Goal: Task Accomplishment & Management: Use online tool/utility

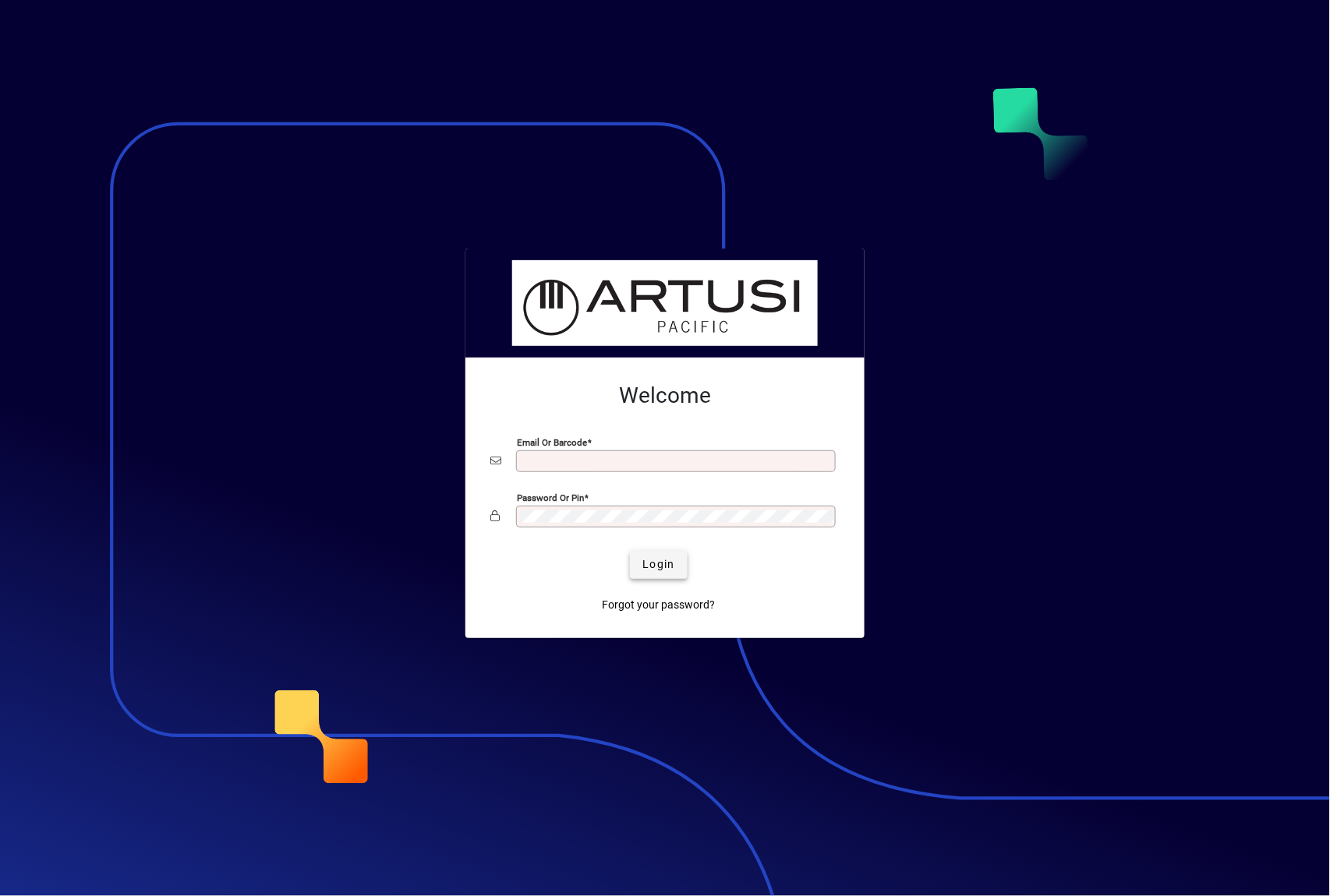
type input "**********"
click at [657, 557] on span "Login" at bounding box center [658, 565] width 32 height 17
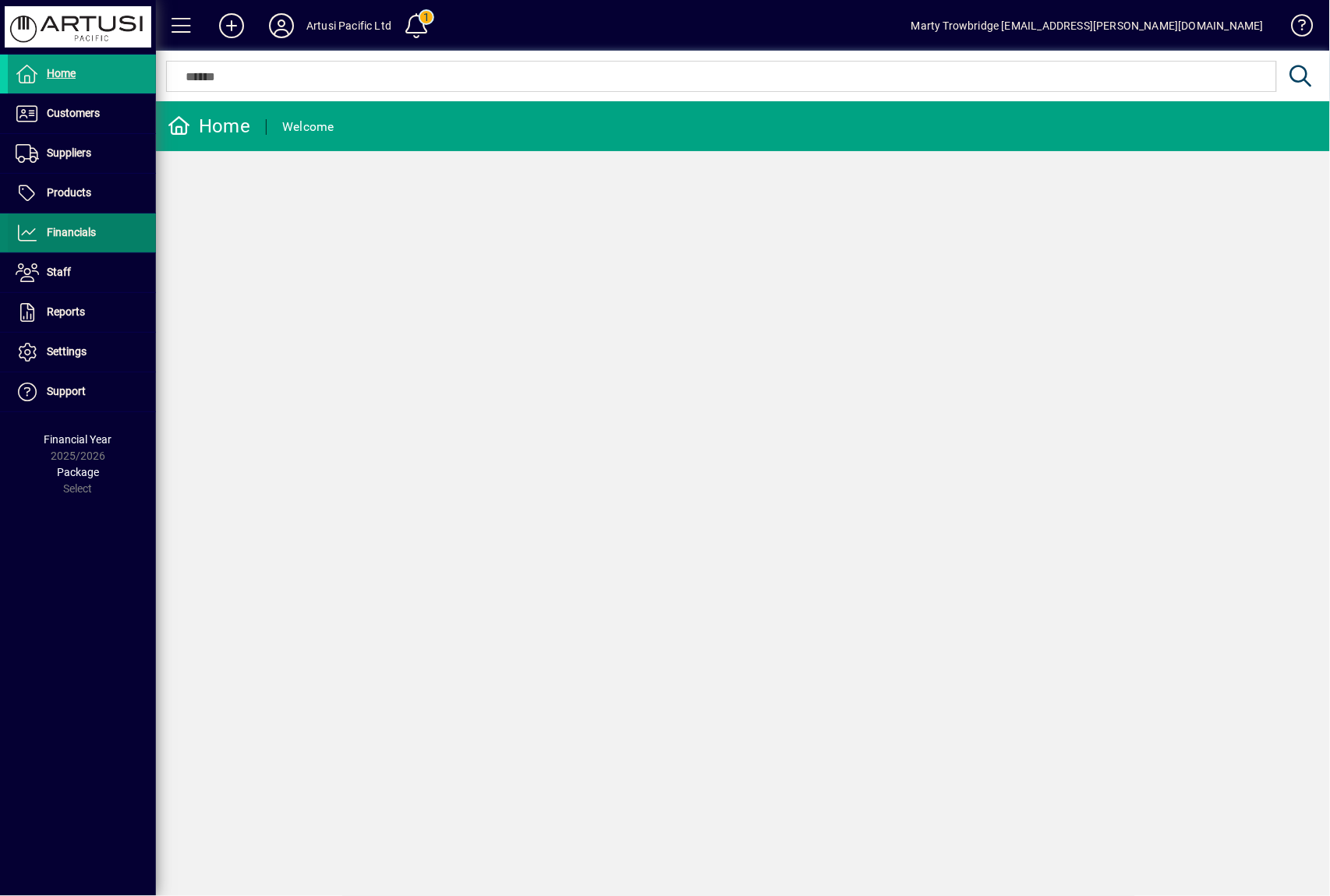
click at [89, 234] on span "Financials" at bounding box center [72, 233] width 49 height 13
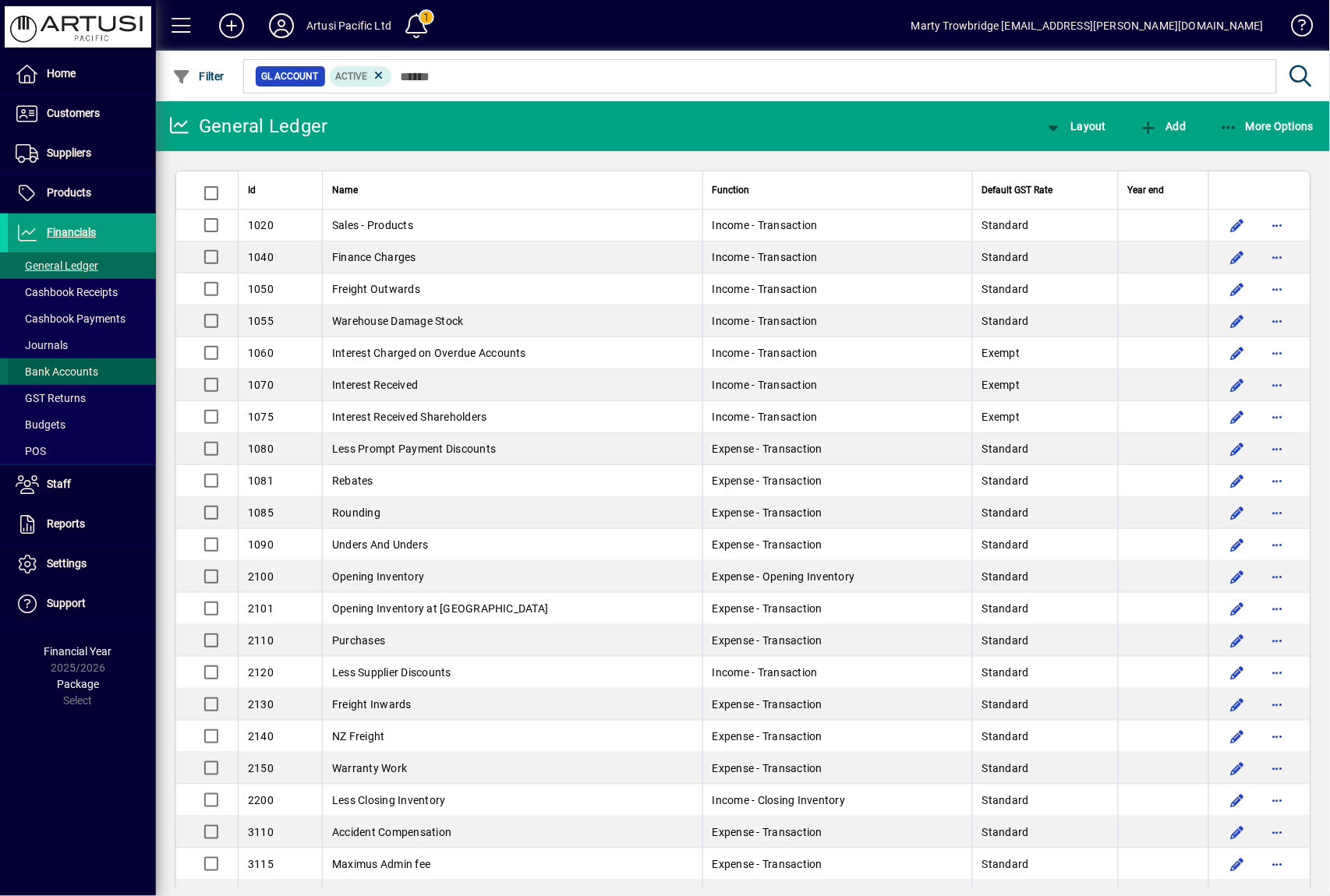
click at [104, 362] on span at bounding box center [82, 371] width 148 height 37
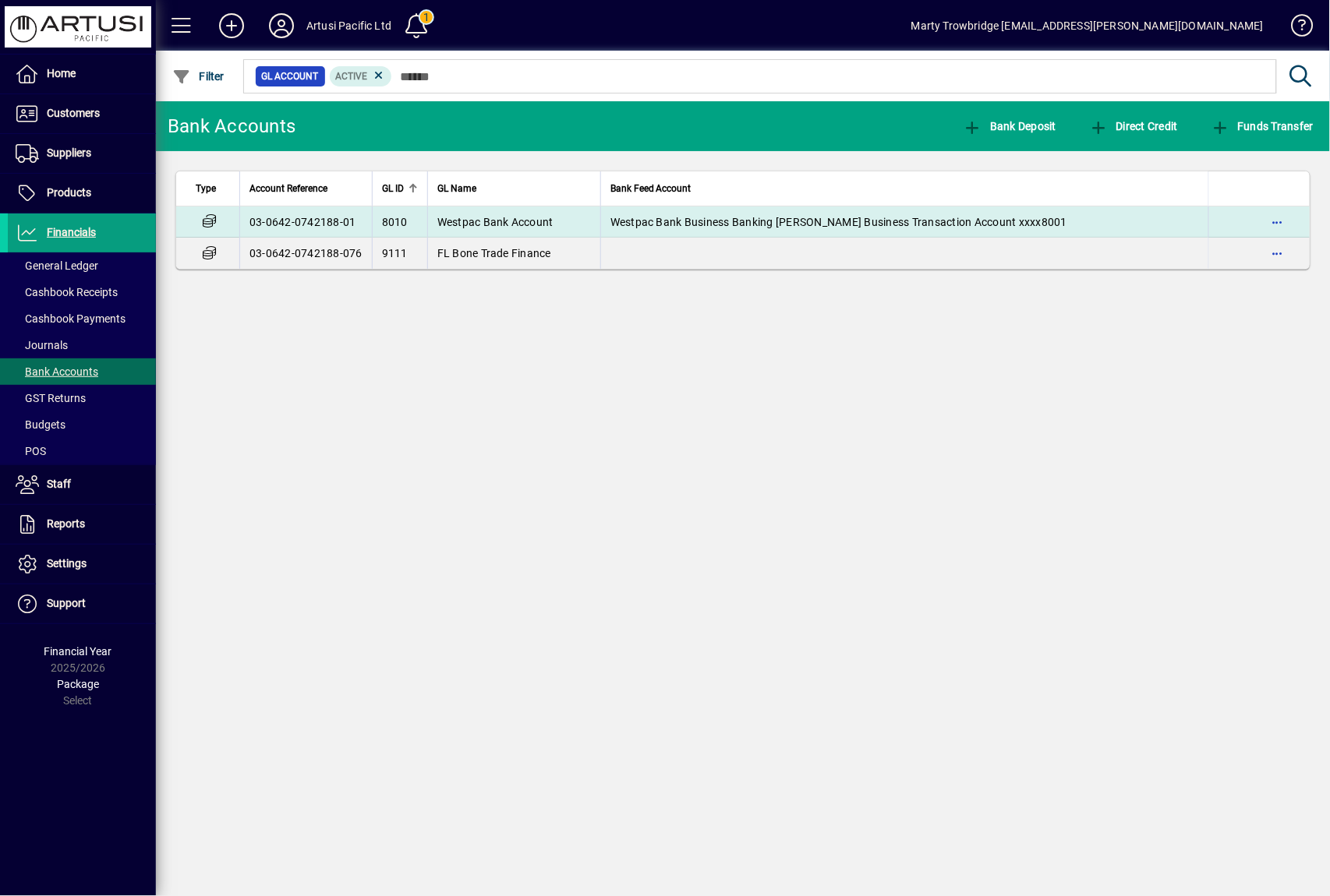
click at [893, 222] on span "Westpac Bank Business Banking [PERSON_NAME] Business Transaction Account xxxx80…" at bounding box center [838, 222] width 457 height 13
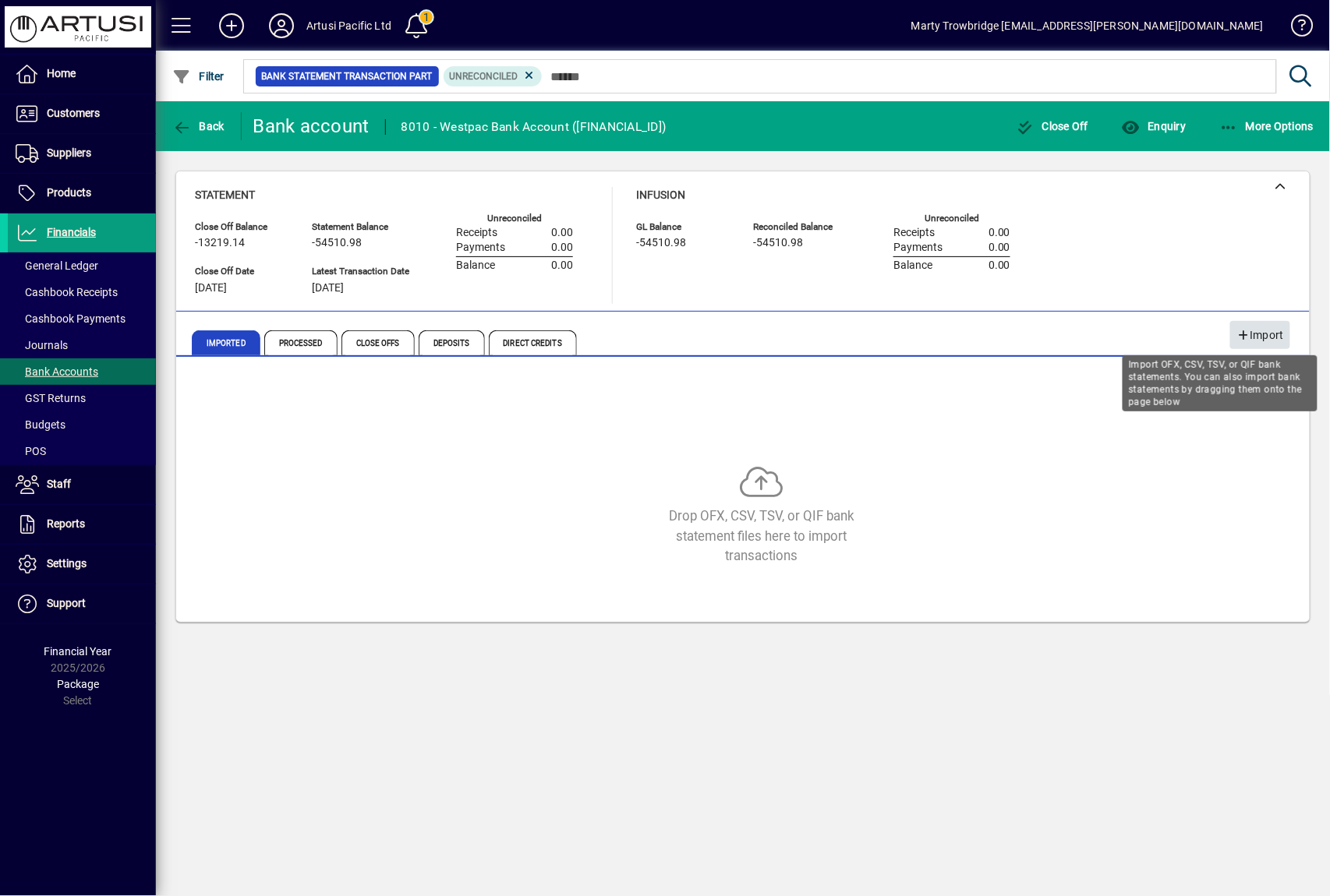
click at [1254, 332] on span "Import" at bounding box center [1261, 335] width 48 height 25
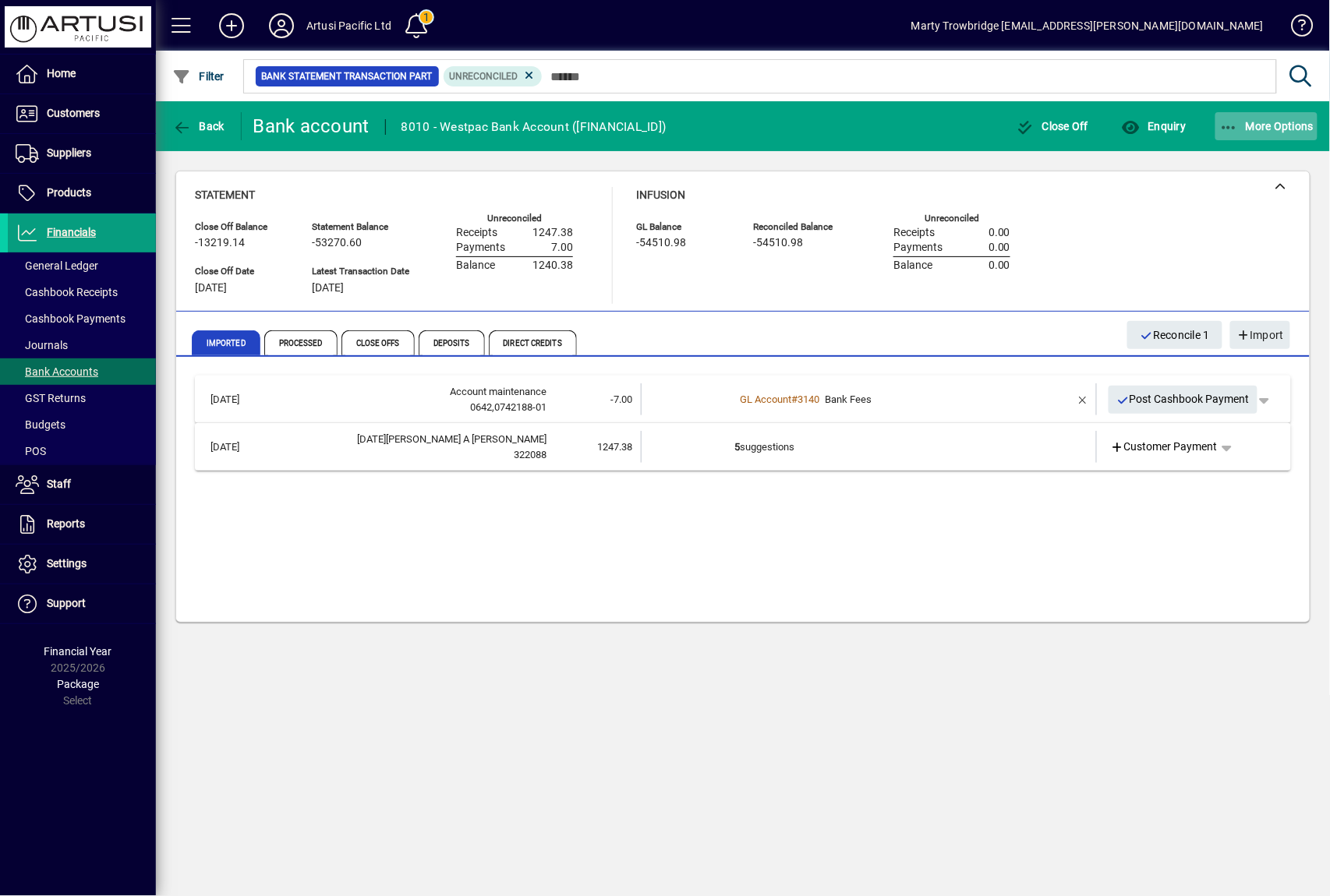
click at [1261, 135] on span "button" at bounding box center [1266, 126] width 103 height 37
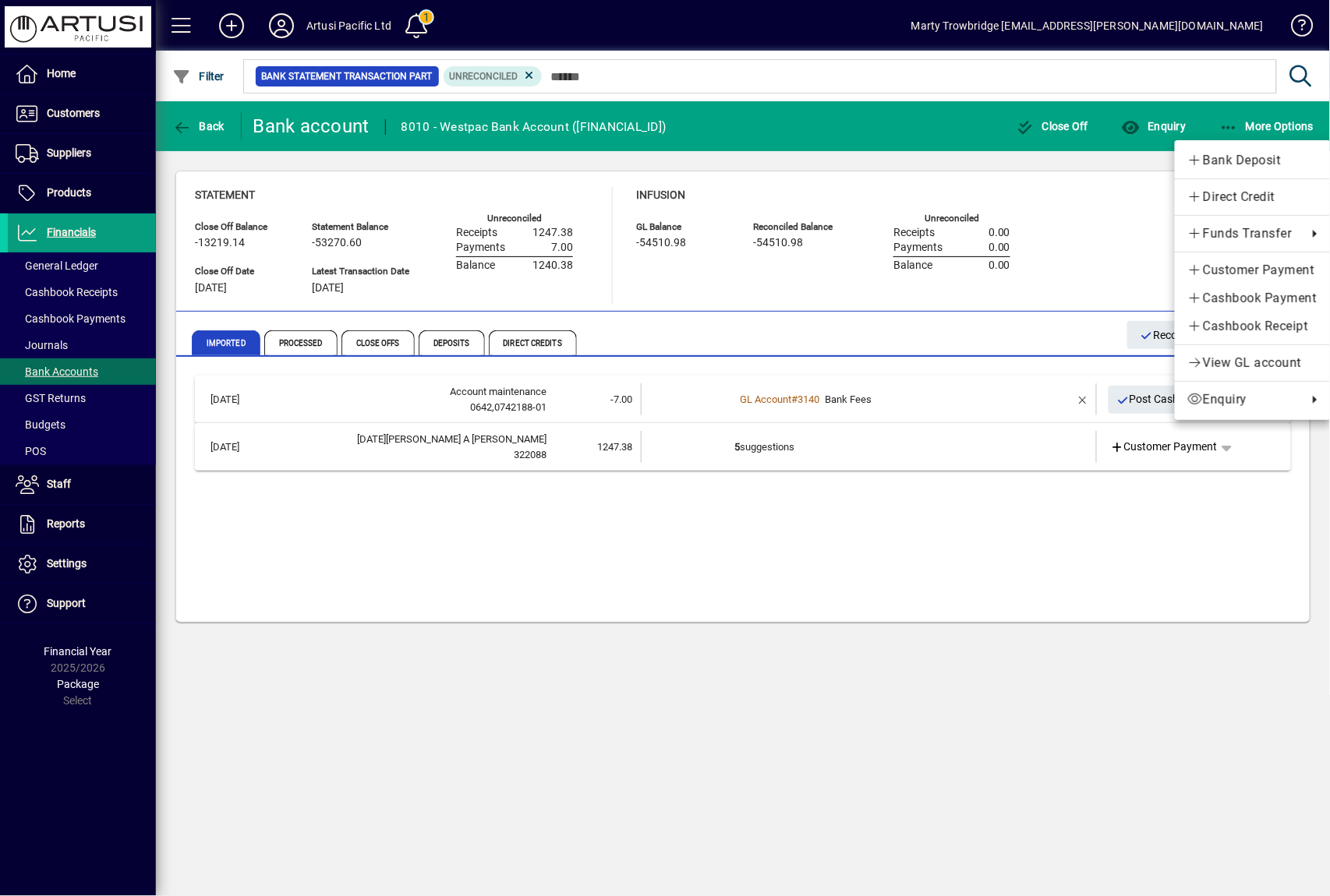
click at [1018, 376] on div at bounding box center [665, 448] width 1330 height 896
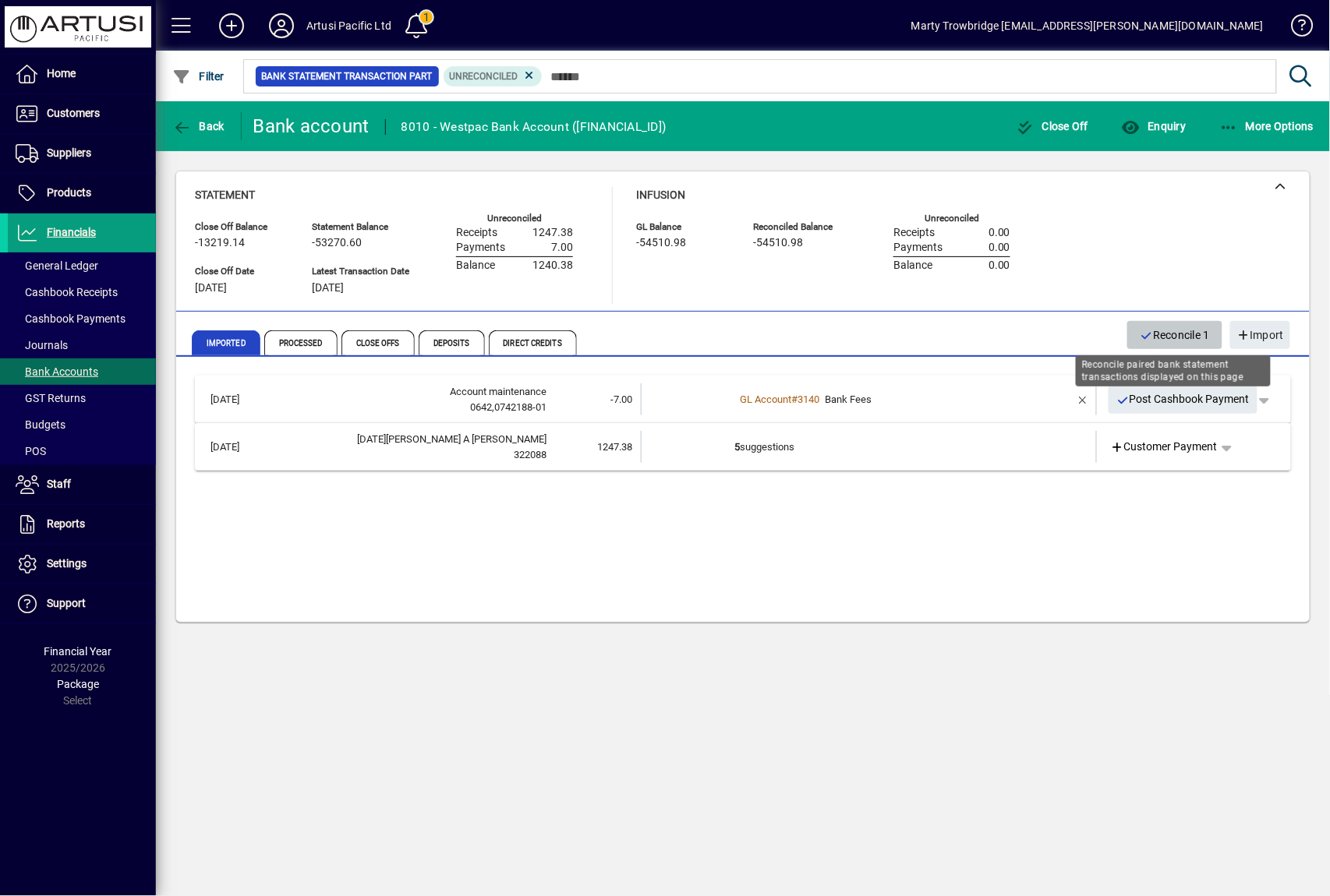
click at [1165, 332] on span "Reconcile 1" at bounding box center [1175, 335] width 70 height 25
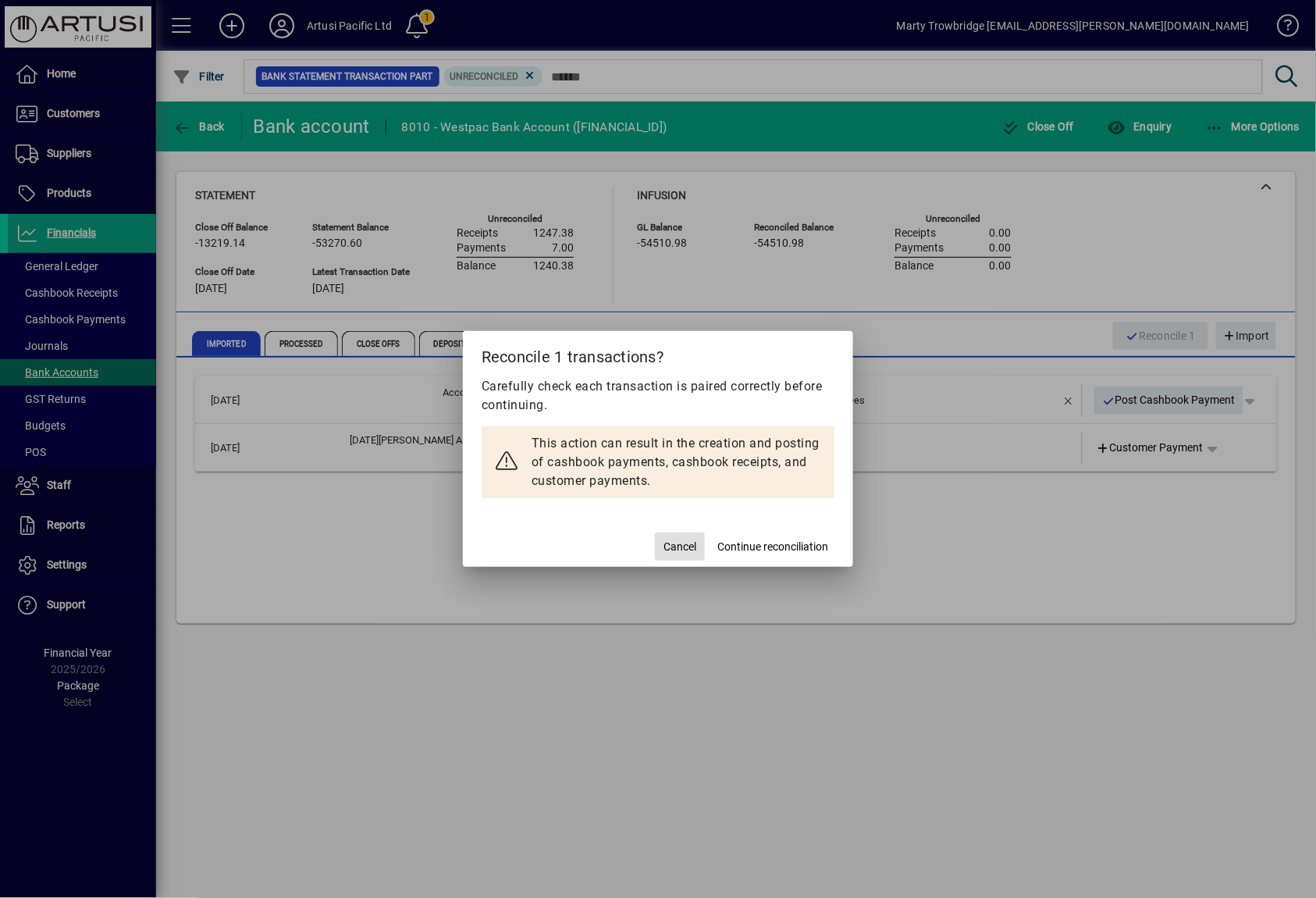
click at [666, 544] on span "Cancel" at bounding box center [680, 547] width 33 height 17
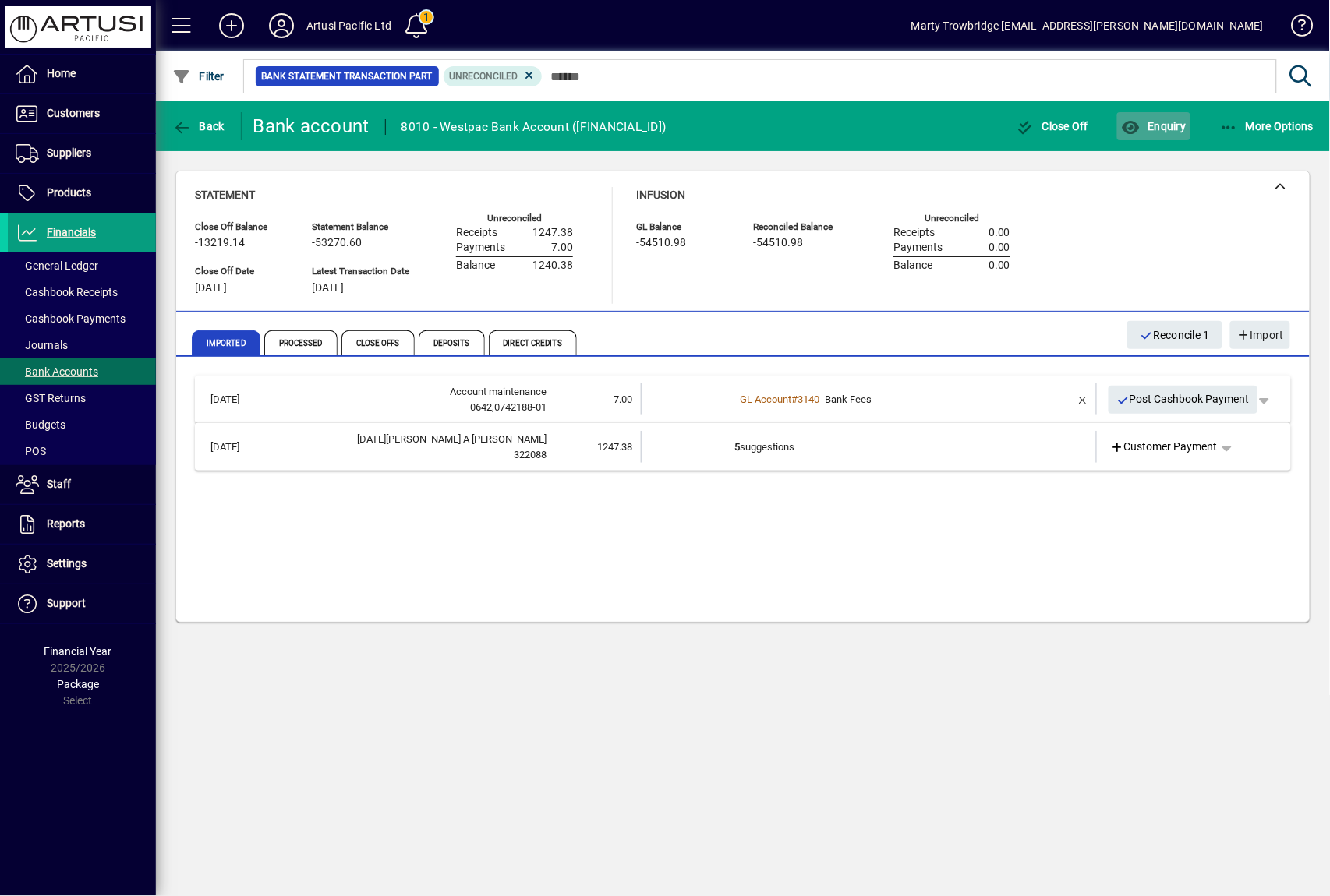
click at [1159, 127] on span "Enquiry" at bounding box center [1153, 127] width 65 height 13
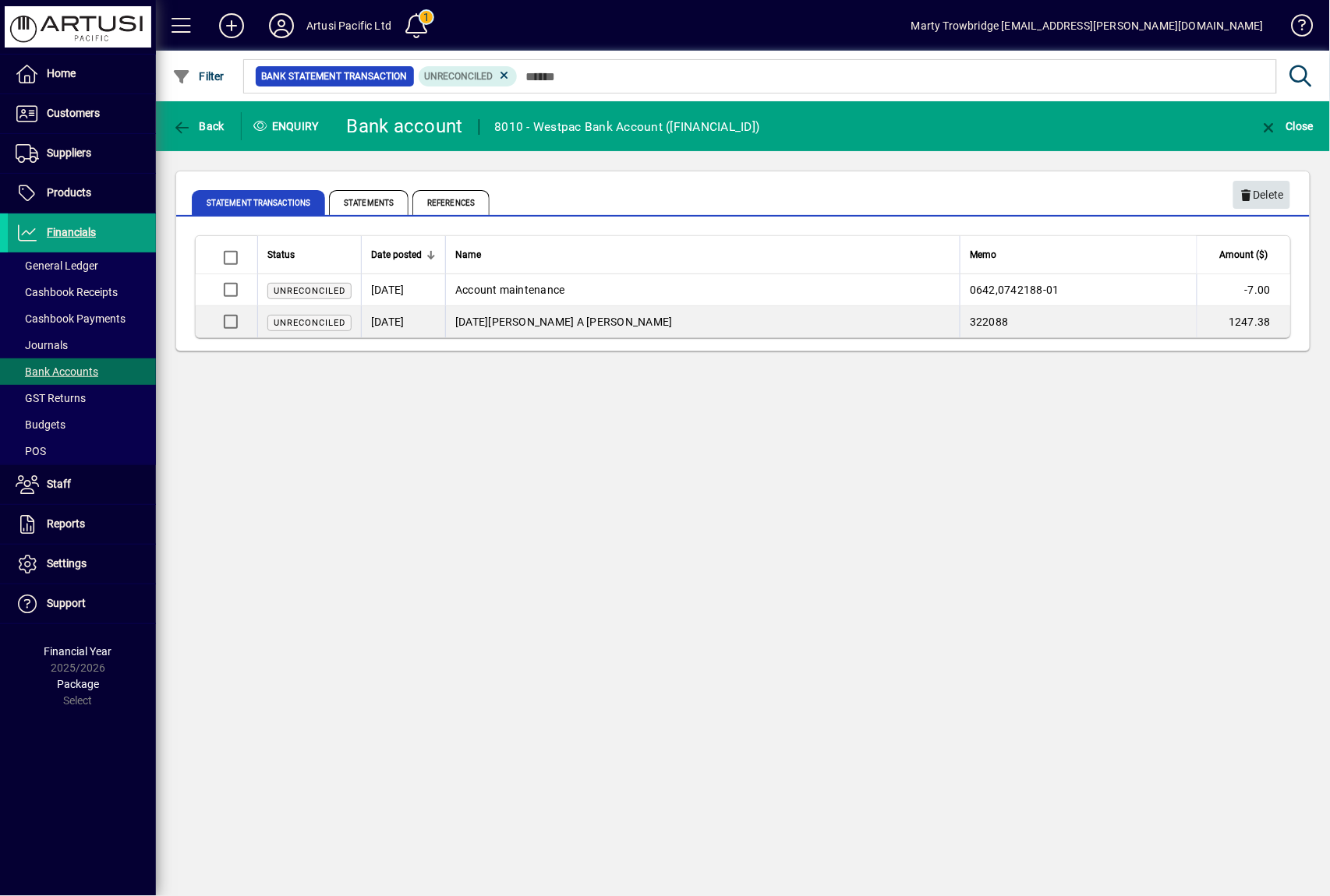
click at [1253, 191] on span "Delete" at bounding box center [1262, 195] width 45 height 25
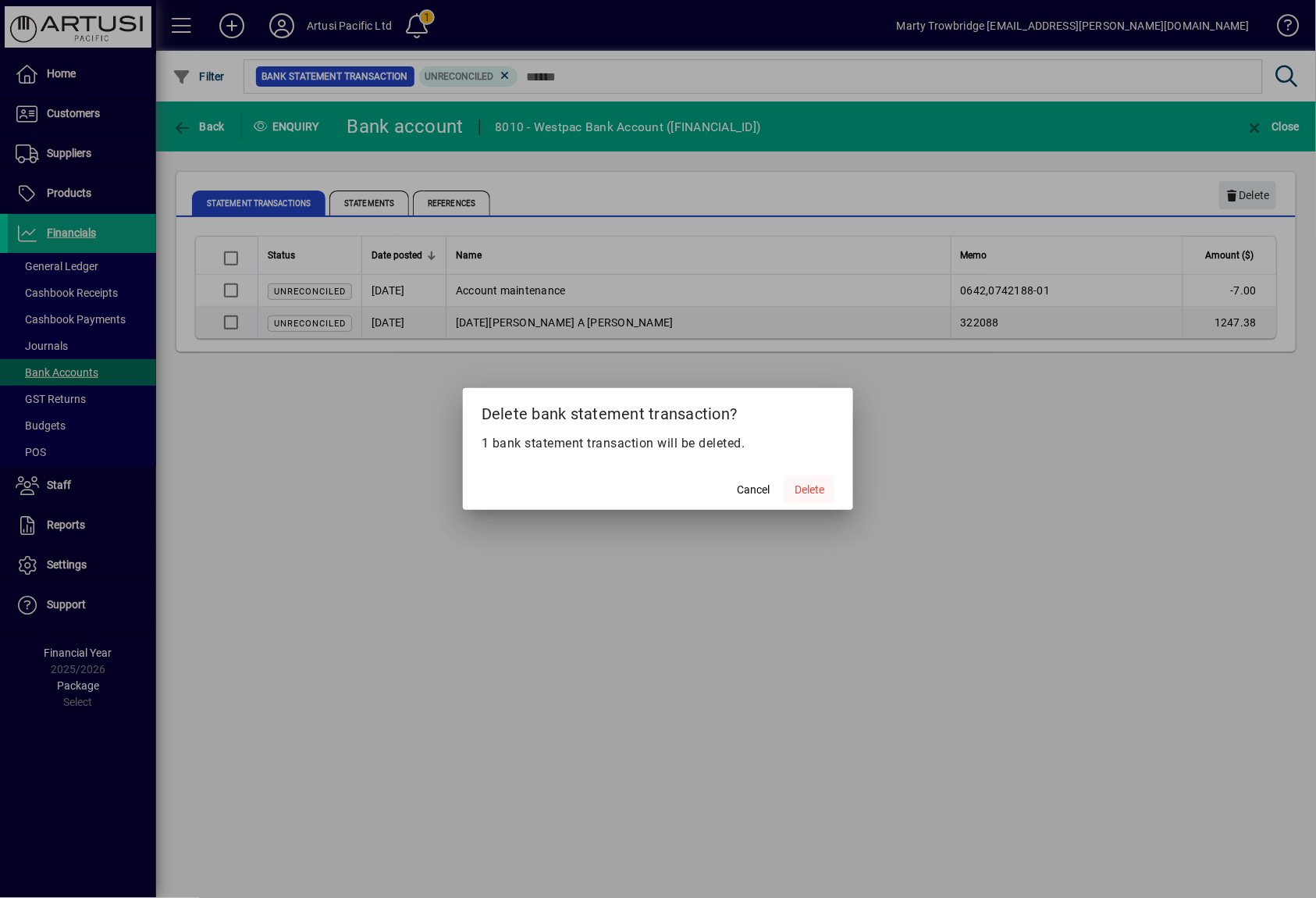
click at [810, 487] on span "Delete" at bounding box center [809, 490] width 30 height 17
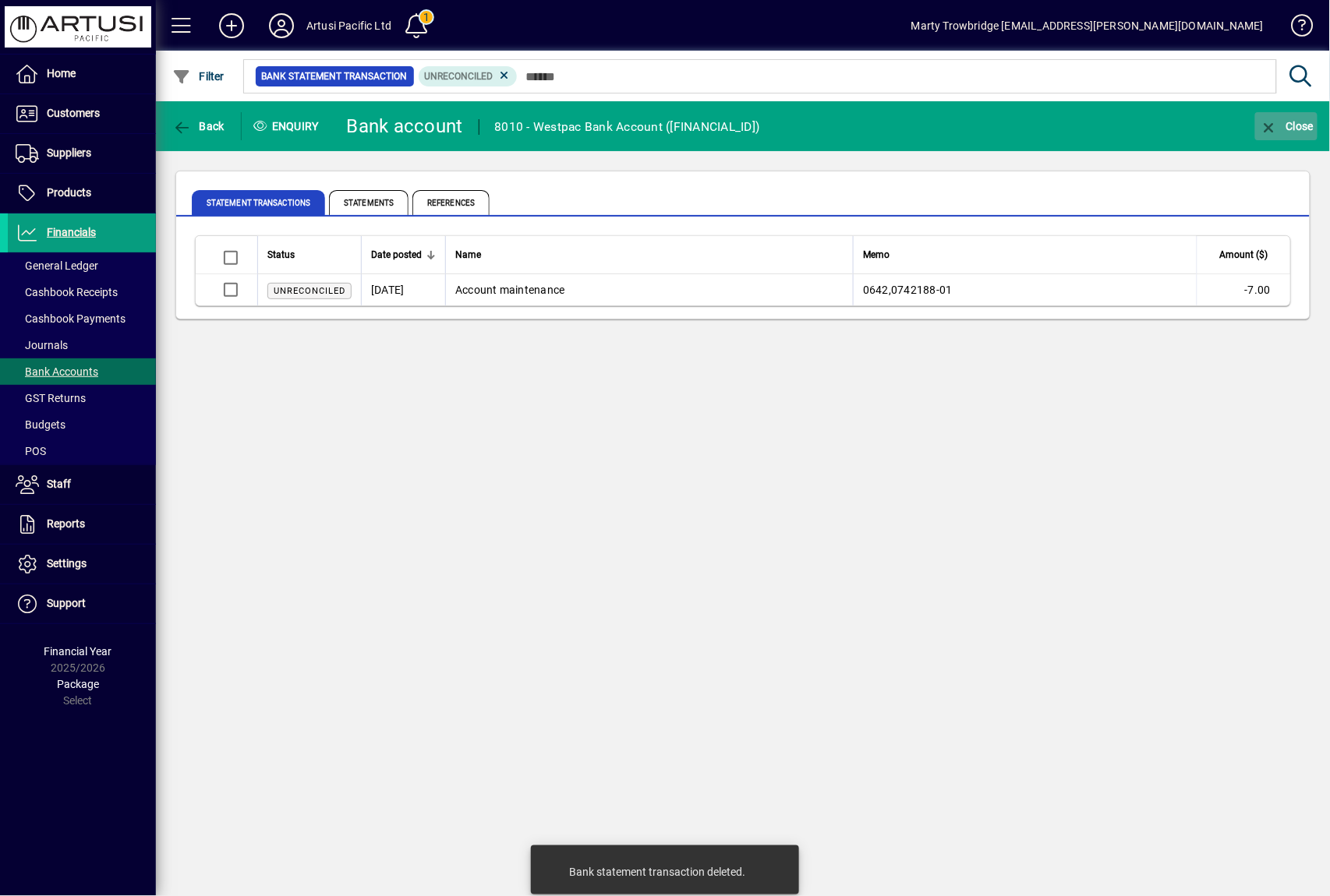
click at [1277, 120] on icon "button" at bounding box center [1269, 128] width 19 height 16
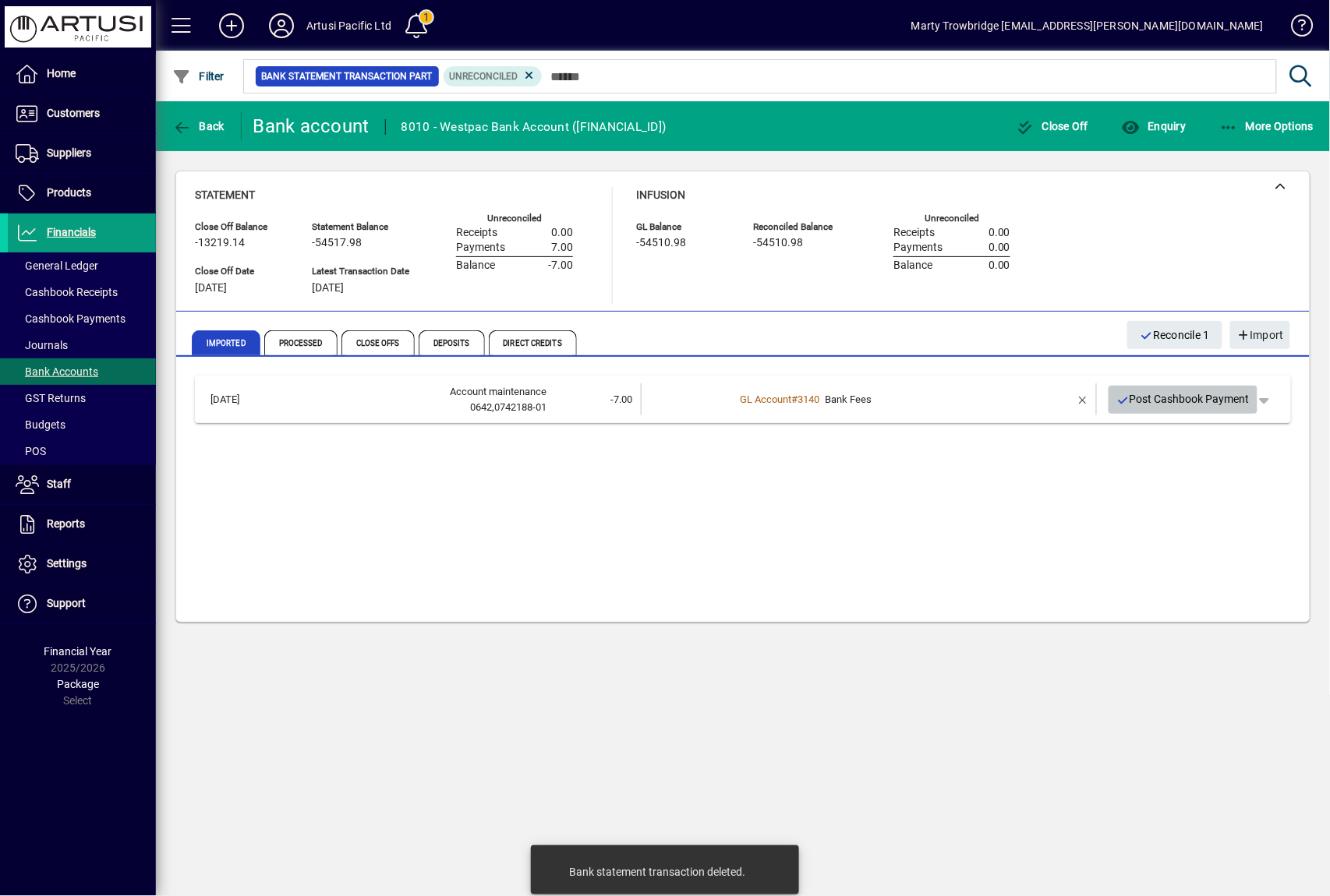
click at [1164, 399] on span "Post Cashbook Payment" at bounding box center [1183, 399] width 134 height 25
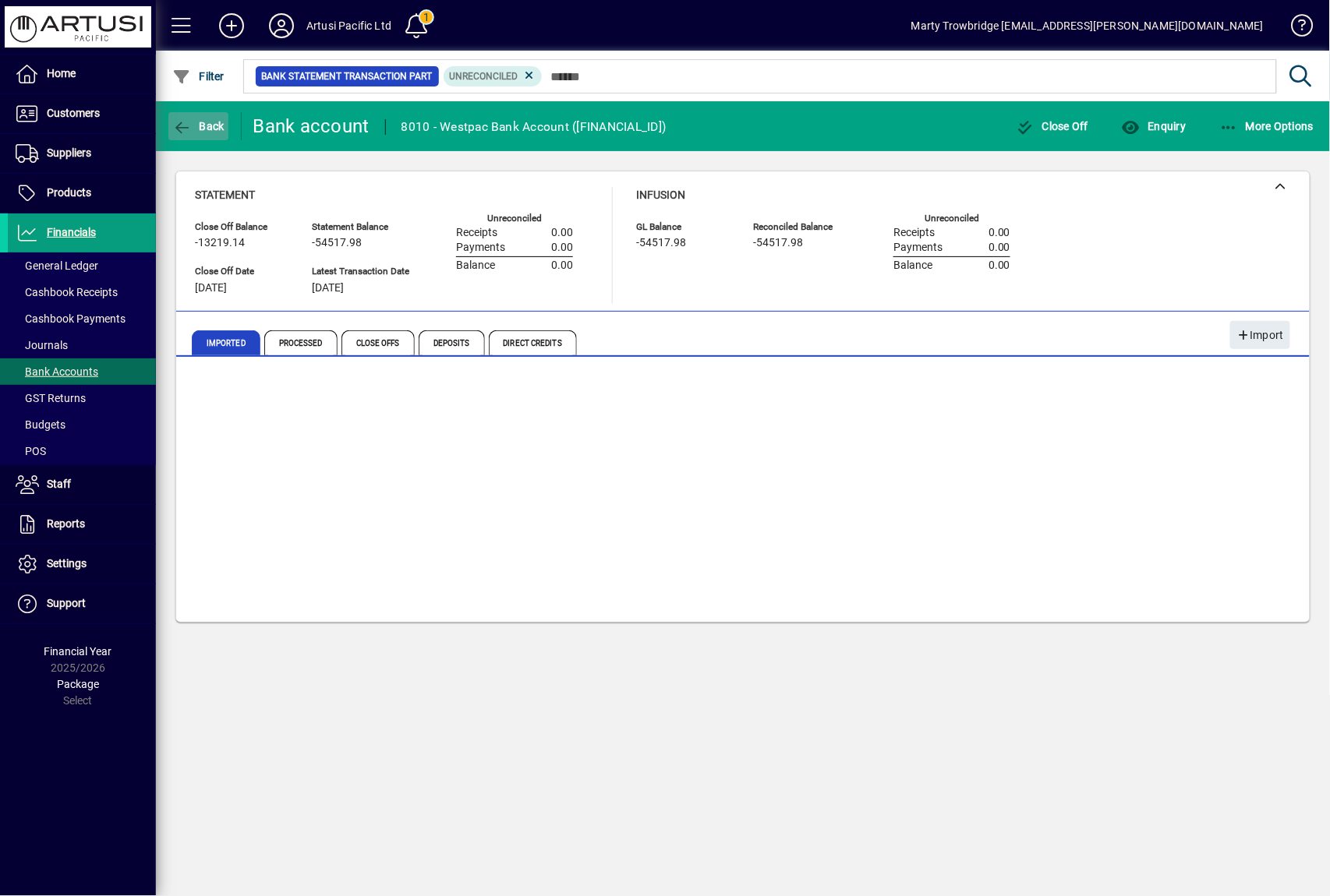
click at [190, 123] on icon "button" at bounding box center [182, 128] width 19 height 16
